Goal: Task Accomplishment & Management: Manage account settings

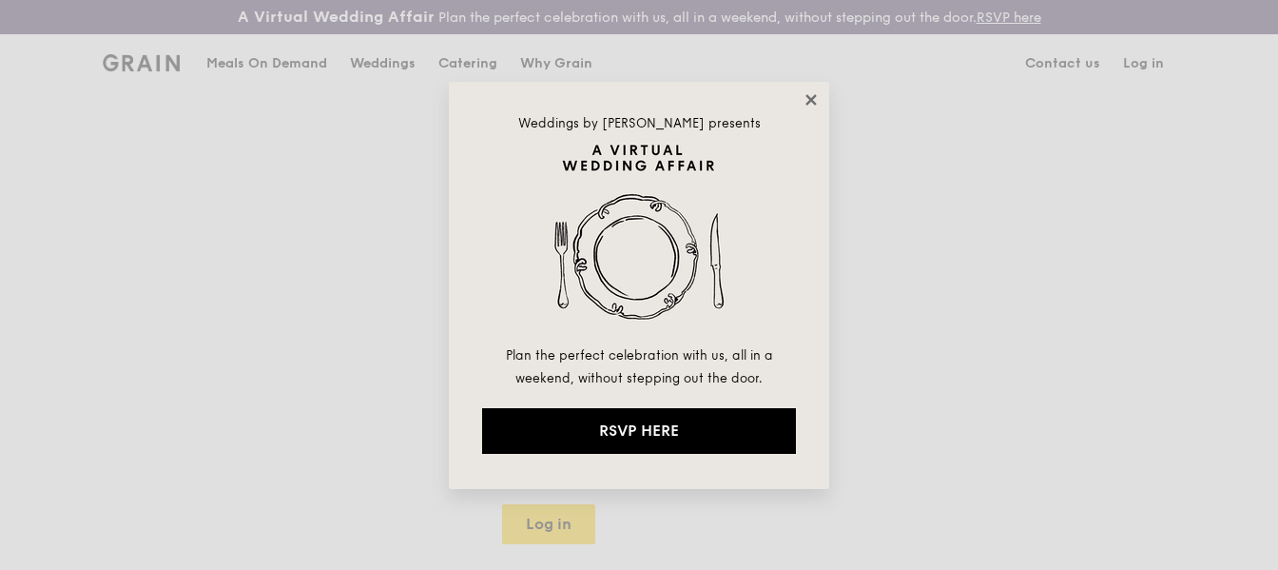
click at [808, 99] on icon at bounding box center [811, 99] width 17 height 17
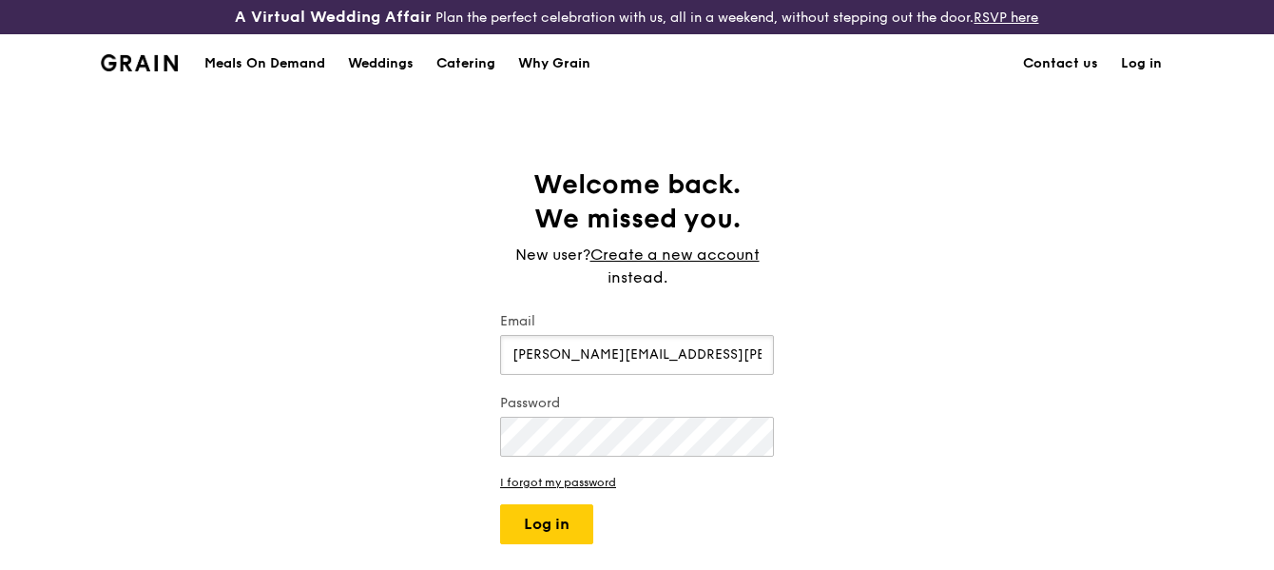
type input "[PERSON_NAME][EMAIL_ADDRESS][PERSON_NAME][DOMAIN_NAME]"
click at [545, 513] on button "Log in" at bounding box center [546, 524] width 93 height 40
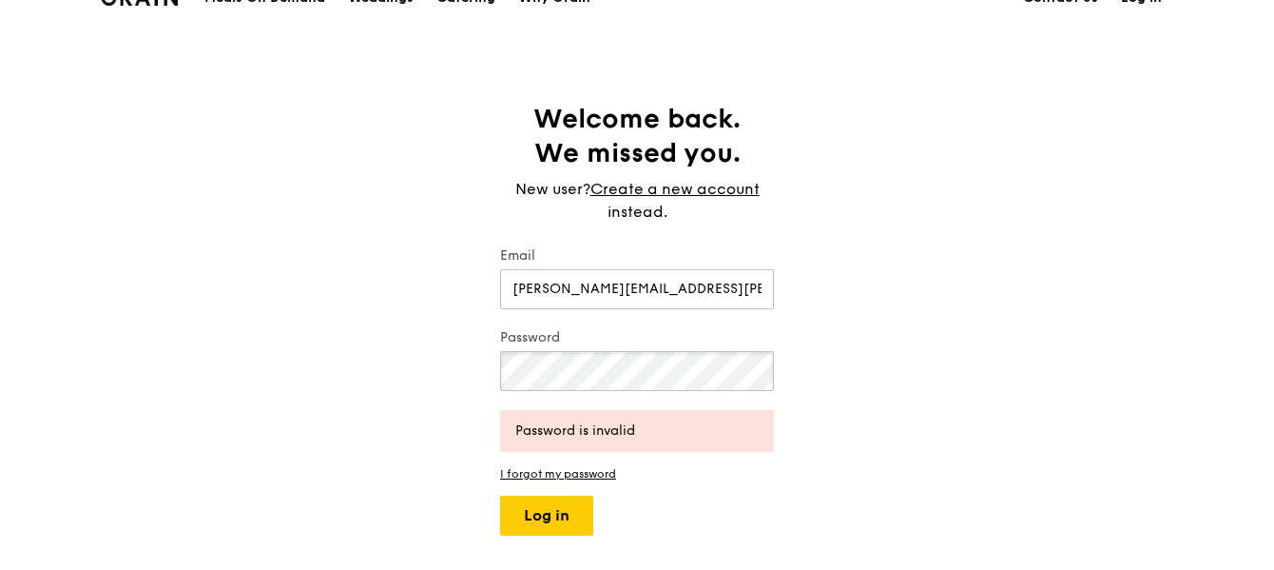
scroll to position [95, 0]
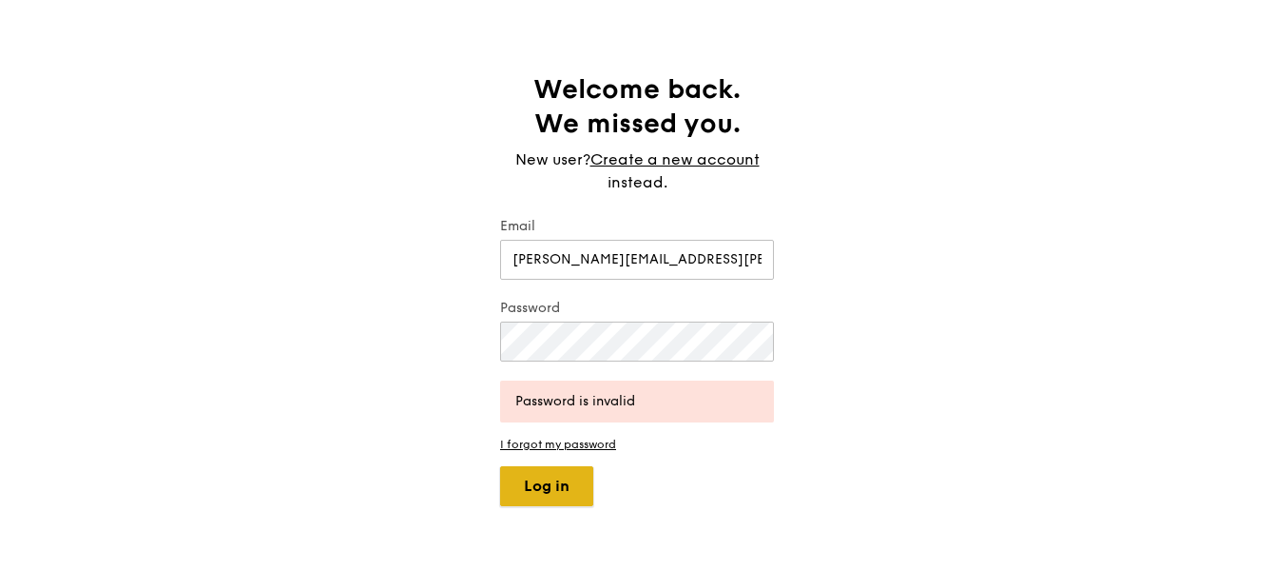
click at [567, 491] on button "Log in" at bounding box center [546, 486] width 93 height 40
click at [543, 490] on button "Log in" at bounding box center [546, 486] width 93 height 40
click at [448, 337] on div "Welcome back. We missed you. New user? Create a new account instead. Email [PER…" at bounding box center [637, 289] width 1274 height 434
click at [500, 466] on button "Log in" at bounding box center [546, 486] width 93 height 40
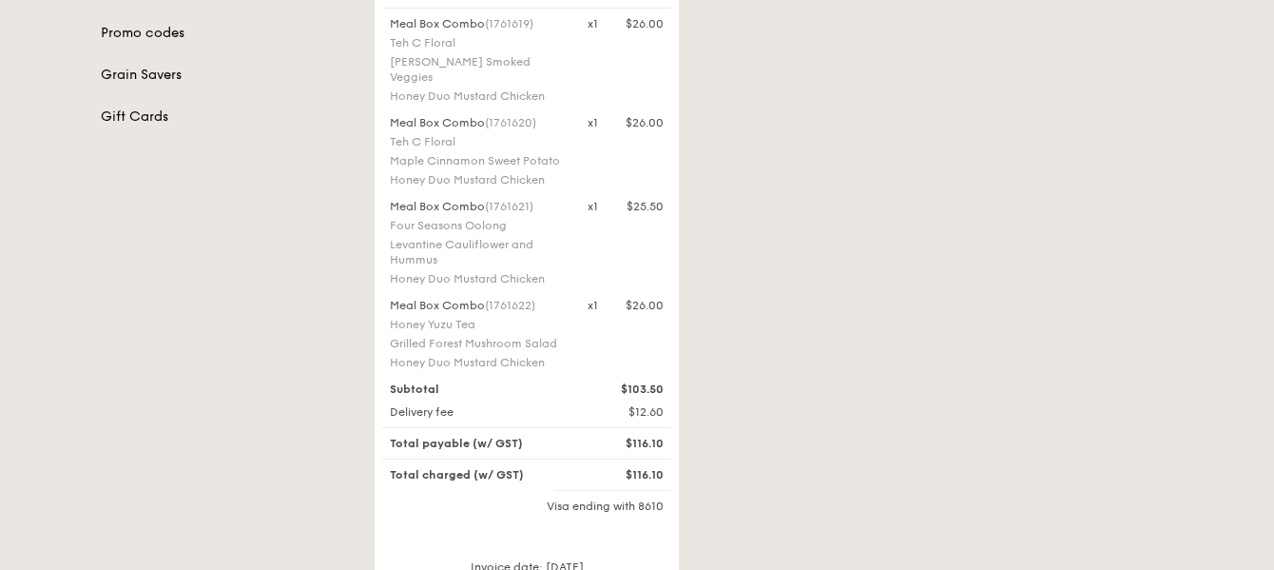
scroll to position [571, 0]
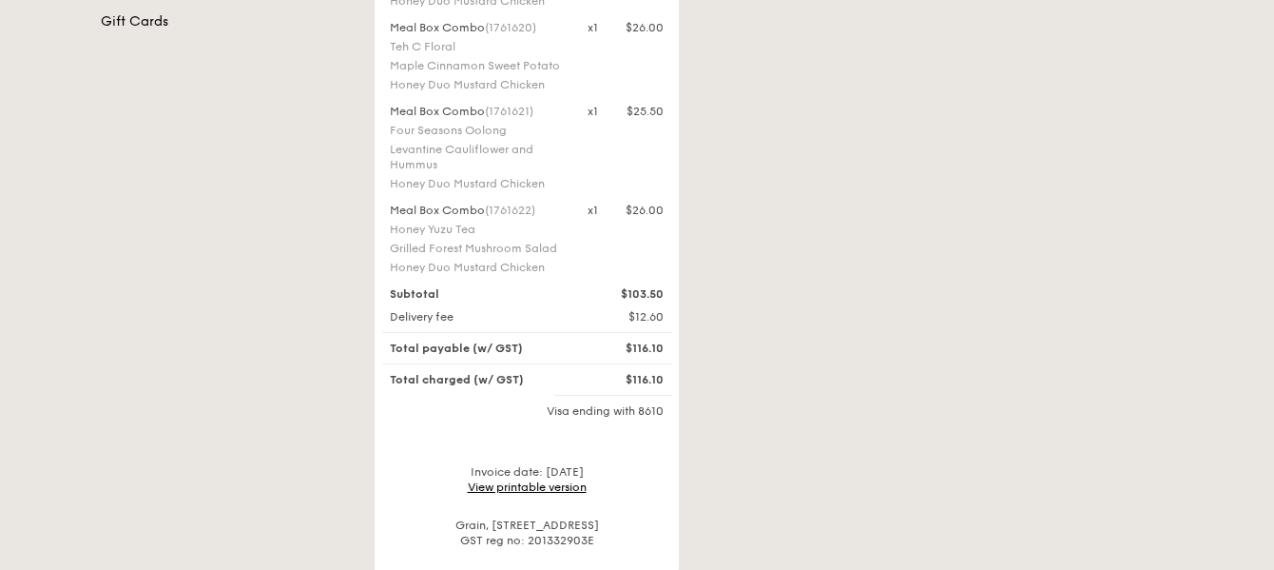
click at [532, 480] on link "View printable version" at bounding box center [527, 486] width 119 height 13
